Goal: Task Accomplishment & Management: Manage account settings

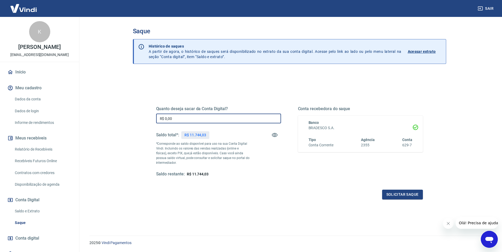
drag, startPoint x: 176, startPoint y: 118, endPoint x: 155, endPoint y: 114, distance: 20.9
click at [155, 114] on div "Quanto deseja sacar da Conta Digital? R$ 0,00 ​ Saldo total*: R$ 11.744,03 *Cor…" at bounding box center [289, 144] width 279 height 123
type input "R$ 11.744,03"
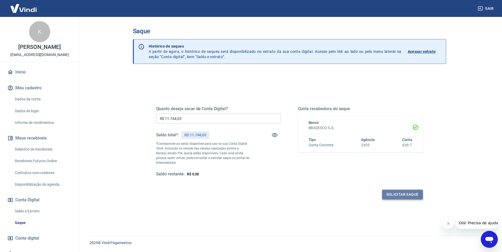
click at [403, 196] on button "Solicitar saque" at bounding box center [402, 195] width 41 height 10
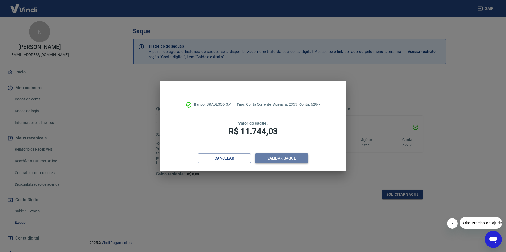
click at [280, 158] on button "Validar saque" at bounding box center [281, 159] width 53 height 10
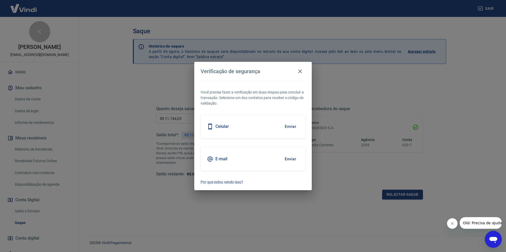
click at [291, 125] on button "Enviar" at bounding box center [290, 126] width 17 height 11
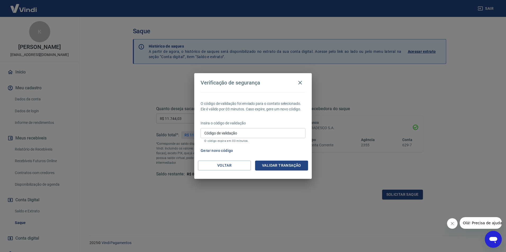
click at [211, 135] on input "Código de validação" at bounding box center [253, 133] width 105 height 10
type input "499167"
click at [286, 166] on button "Validar transação" at bounding box center [281, 166] width 53 height 10
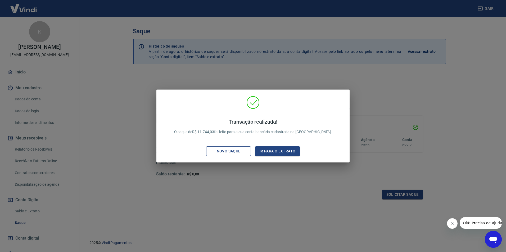
click at [234, 150] on div "Novo saque" at bounding box center [228, 151] width 37 height 7
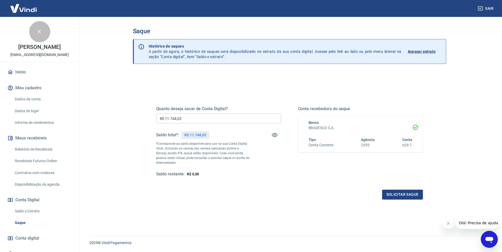
click at [24, 72] on link "Início" at bounding box center [39, 72] width 66 height 12
